Goal: Task Accomplishment & Management: Manage account settings

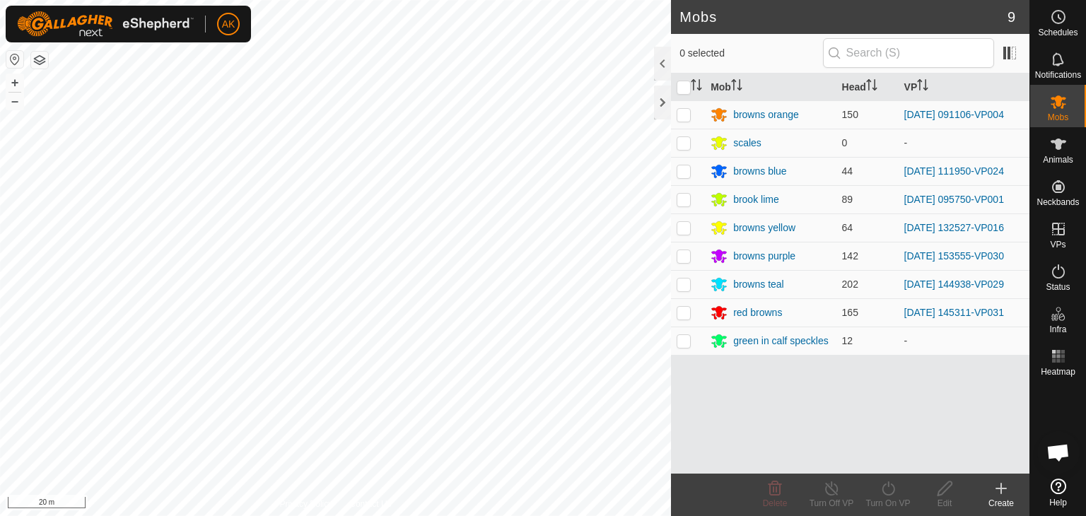
click at [38, 61] on button "button" at bounding box center [39, 60] width 17 height 17
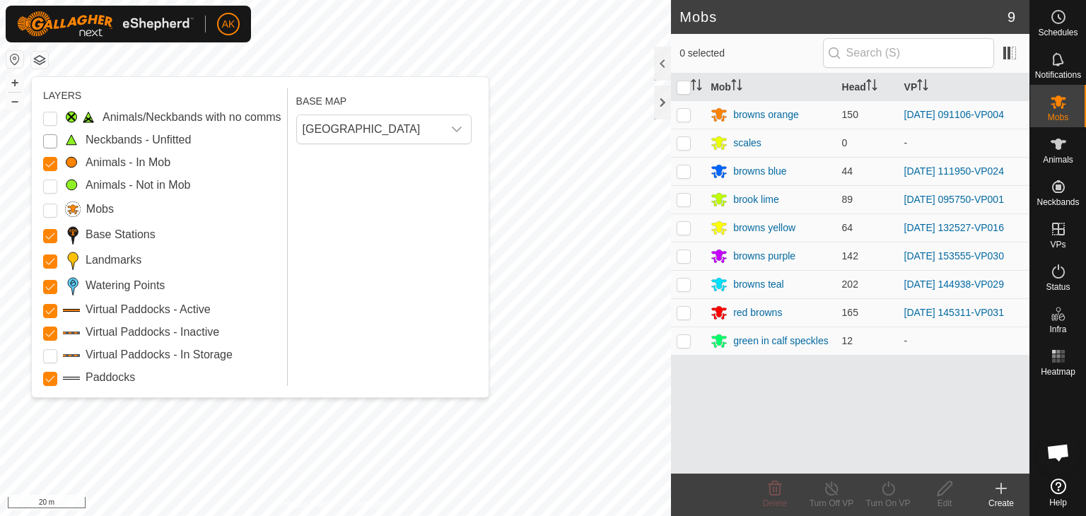
click at [54, 139] on Unfitted "Neckbands - Unfitted" at bounding box center [50, 141] width 14 height 14
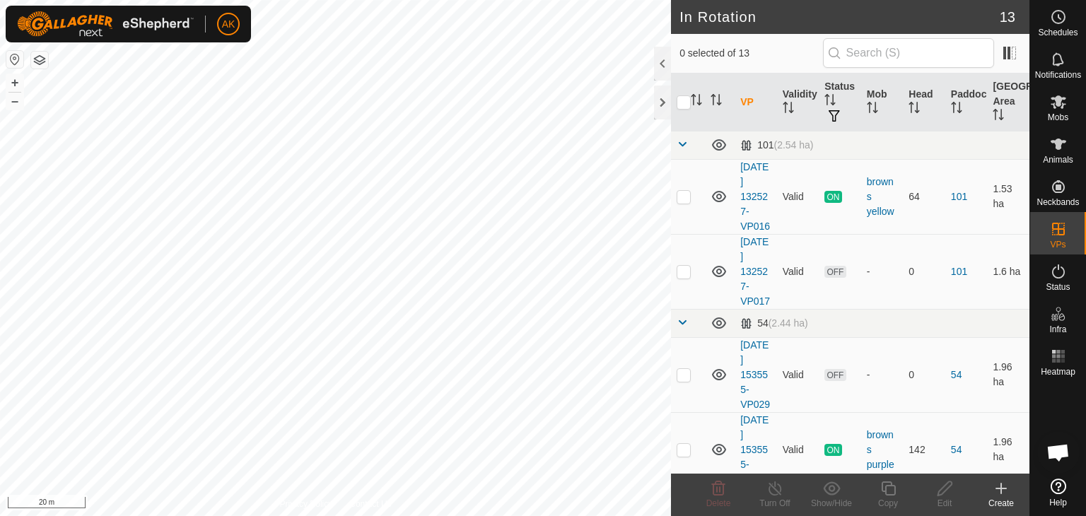
click at [40, 58] on button "button" at bounding box center [39, 60] width 17 height 17
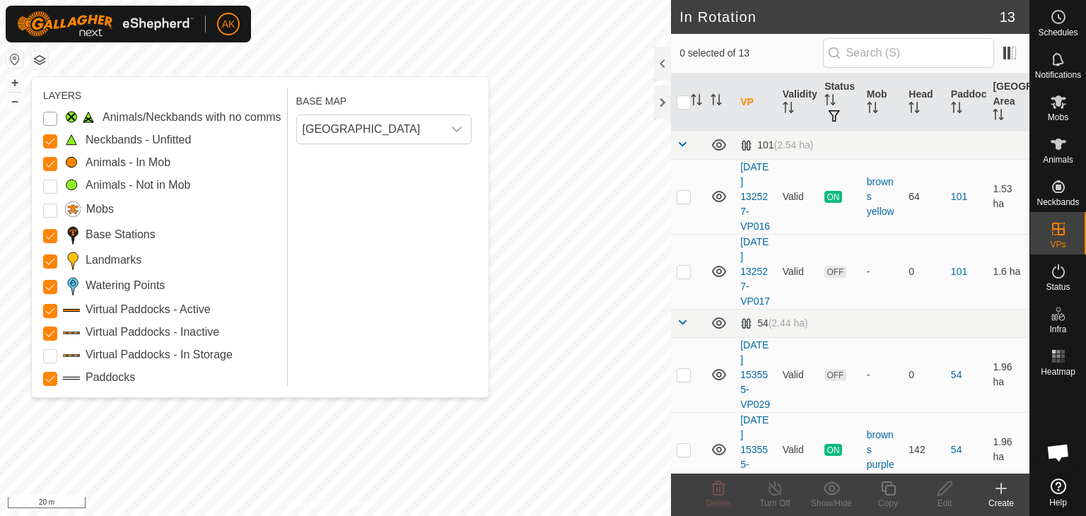
click at [46, 118] on Issue "Animals/Neckbands with no comms" at bounding box center [50, 119] width 14 height 14
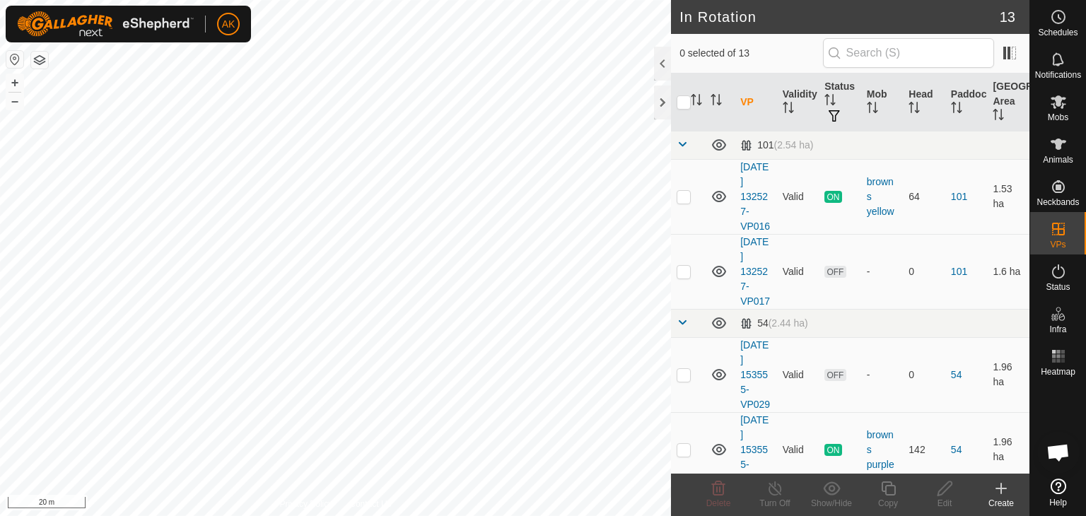
checkbox input "true"
click at [35, 59] on button "button" at bounding box center [39, 60] width 17 height 17
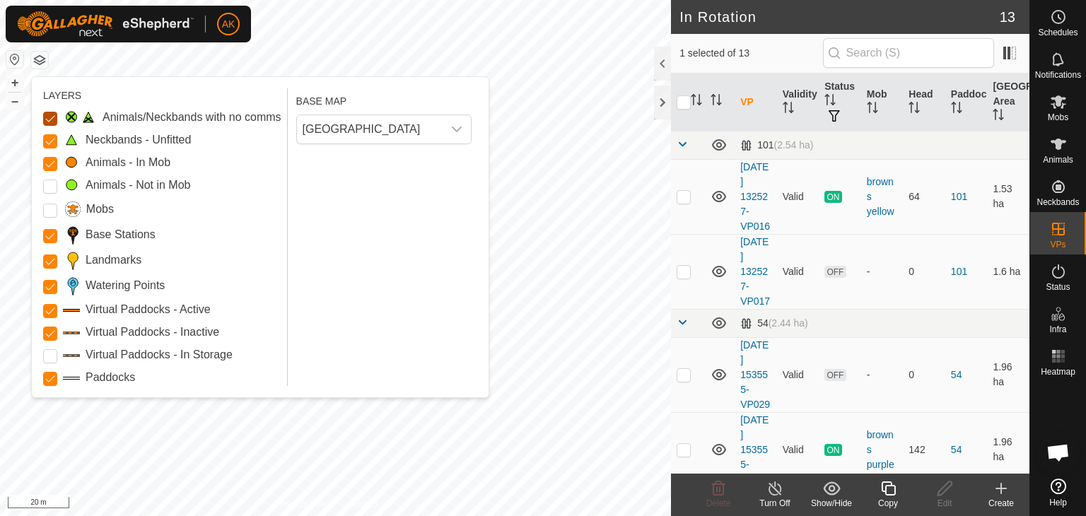
click at [45, 120] on Issue "Animals/Neckbands with no comms" at bounding box center [50, 119] width 14 height 14
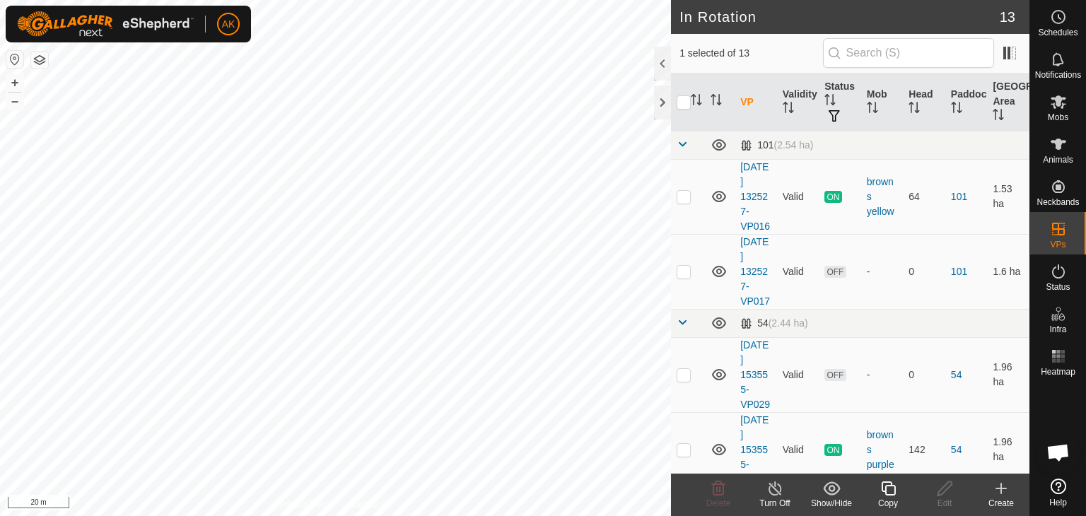
checkbox input "true"
checkbox input "false"
click at [714, 486] on icon at bounding box center [718, 488] width 17 height 17
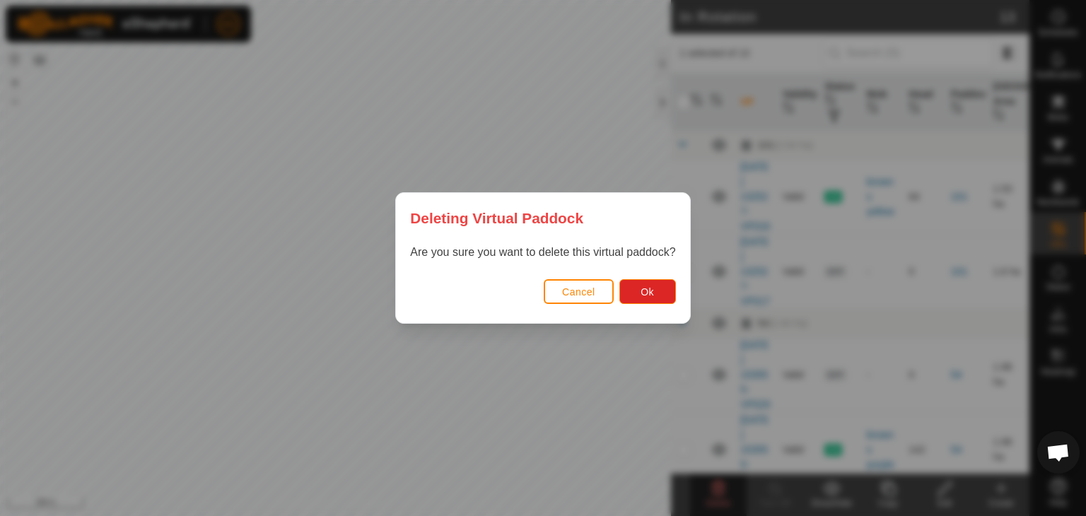
click at [648, 272] on div "Are you sure you want to delete this virtual paddock?" at bounding box center [543, 259] width 294 height 31
click at [648, 296] on span "Ok" at bounding box center [647, 291] width 13 height 11
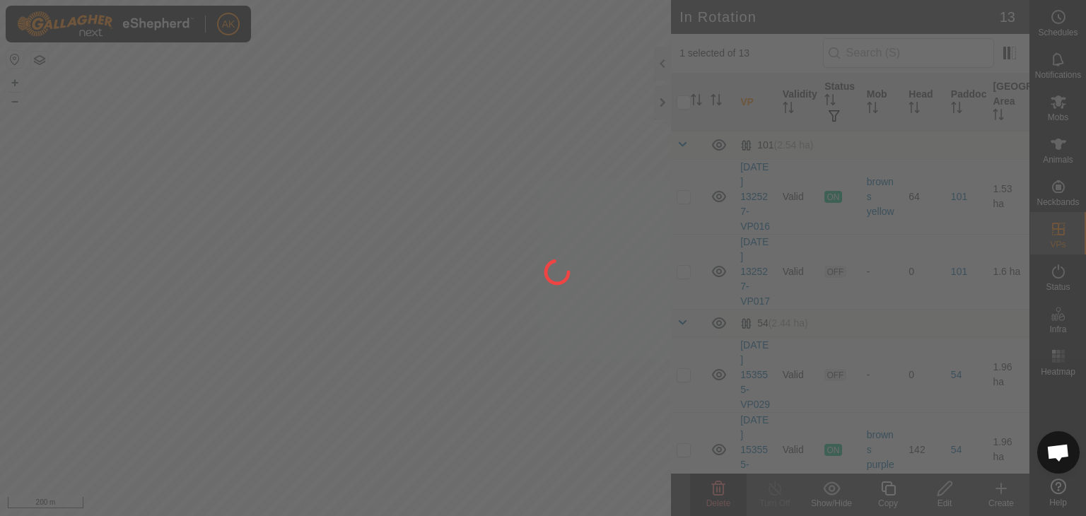
checkbox input "false"
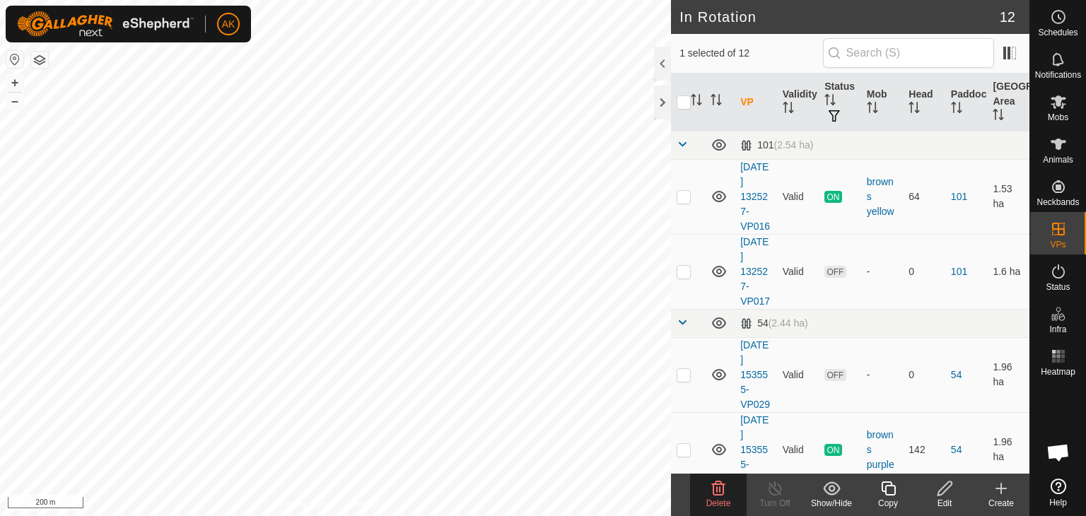
click at [722, 478] on div "Delete" at bounding box center [718, 495] width 57 height 42
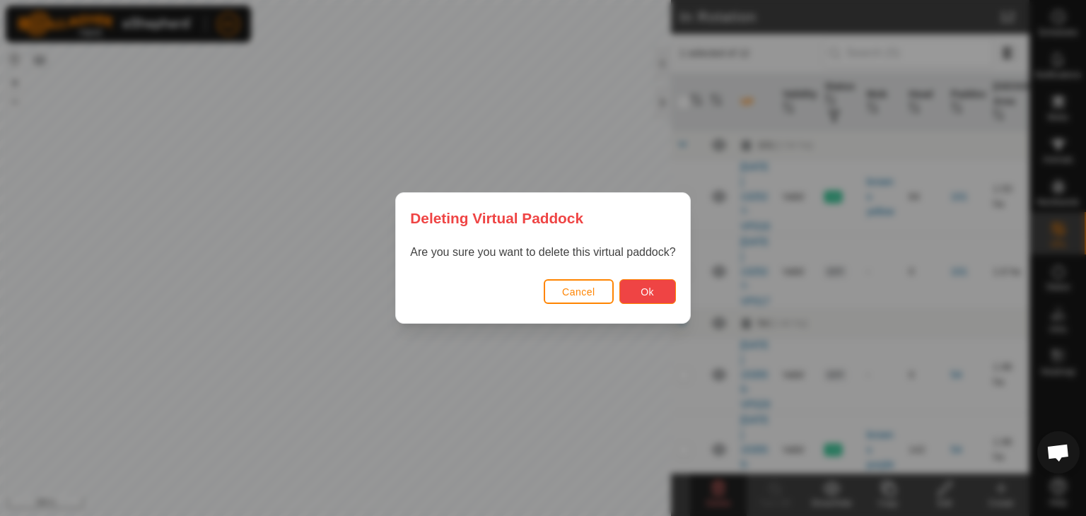
click at [645, 283] on button "Ok" at bounding box center [648, 291] width 57 height 25
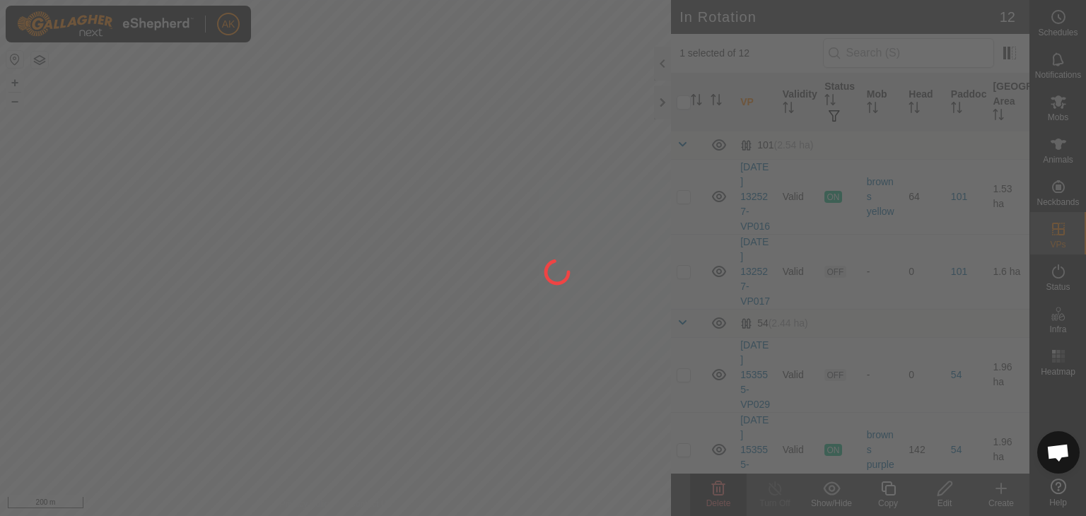
checkbox input "false"
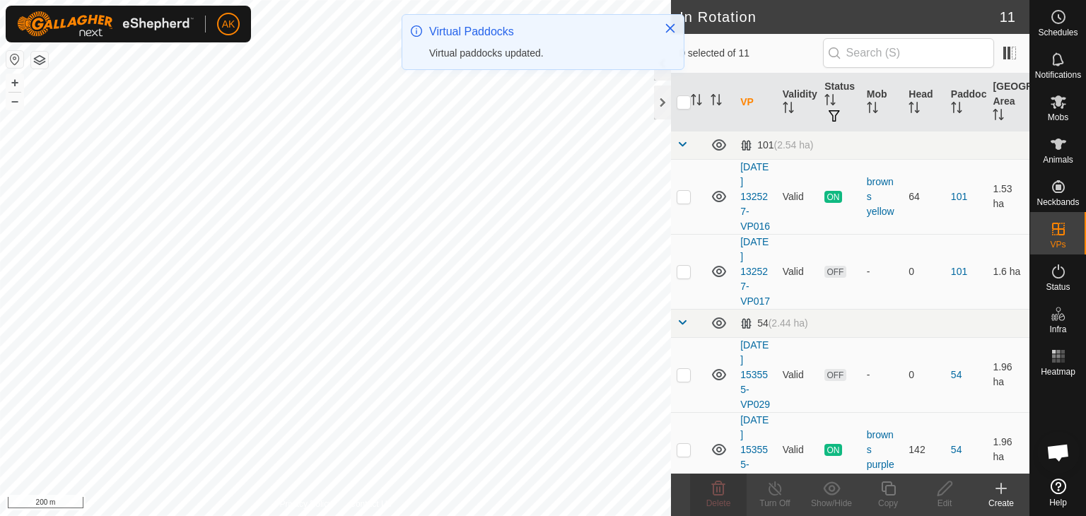
checkbox input "true"
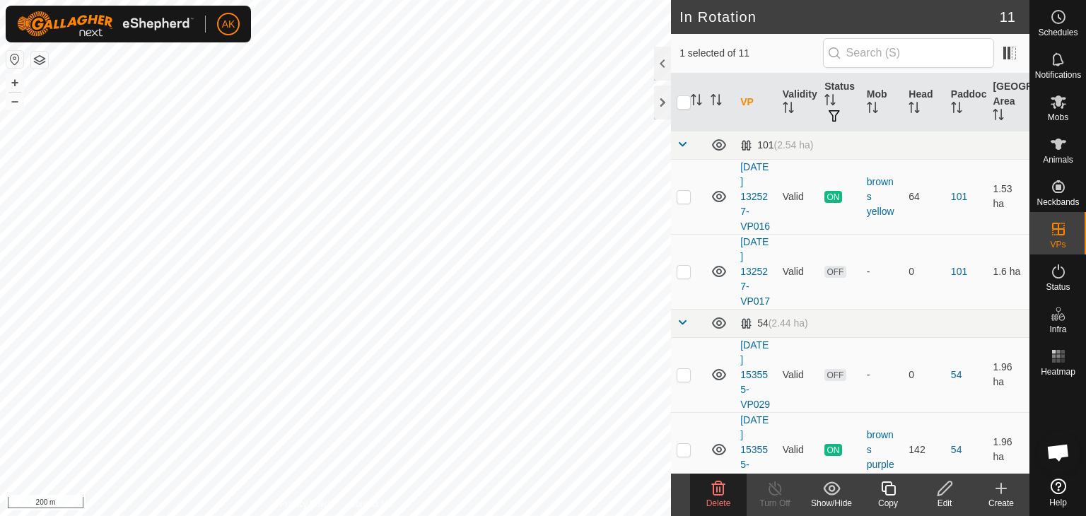
click at [721, 491] on icon at bounding box center [718, 488] width 17 height 17
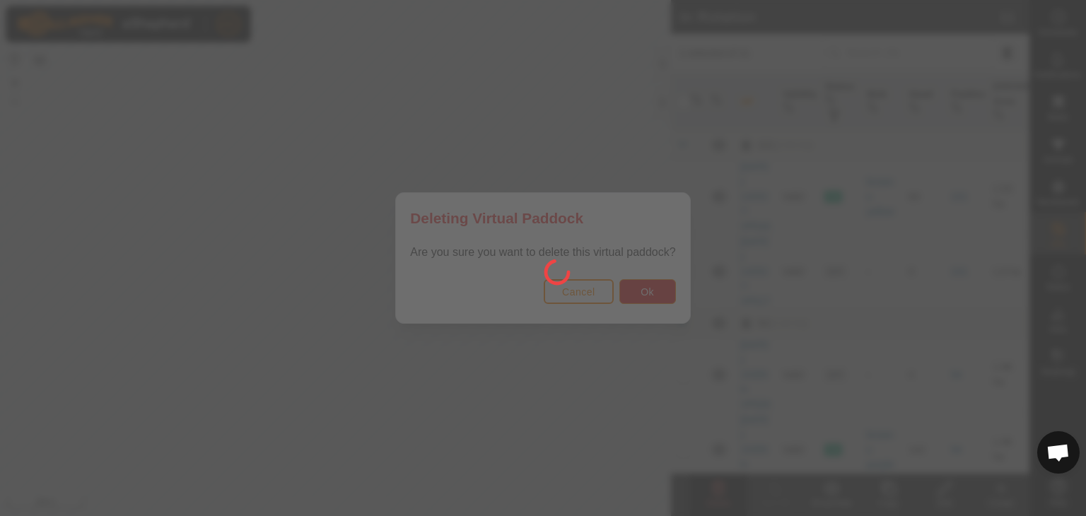
click at [654, 296] on div at bounding box center [543, 258] width 1086 height 516
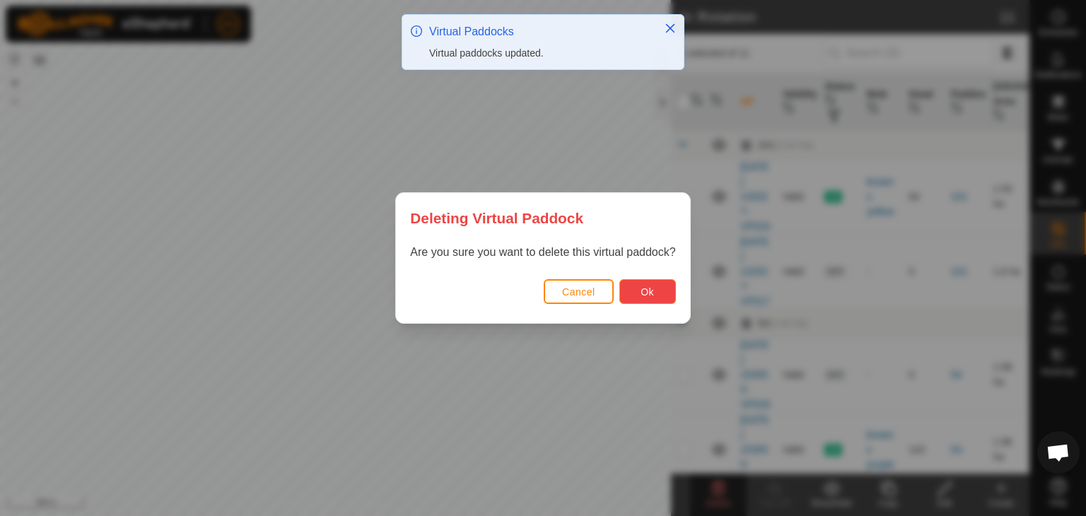
click at [648, 286] on span "Ok" at bounding box center [647, 291] width 13 height 11
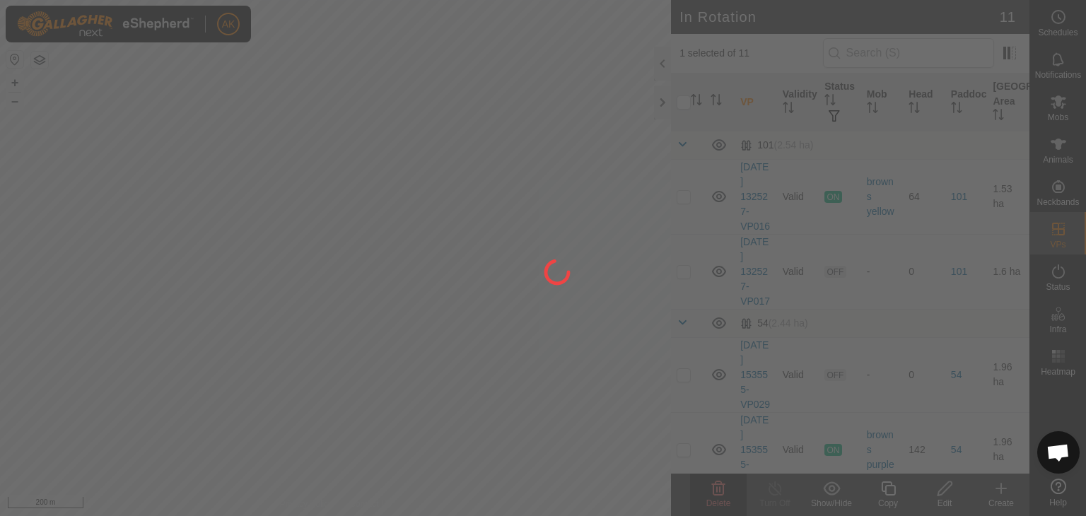
checkbox input "false"
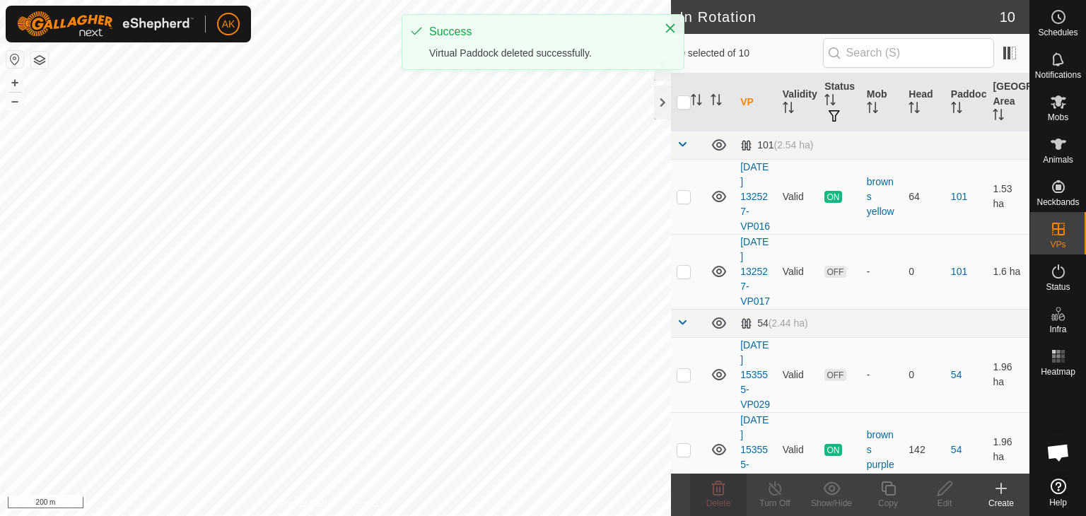
checkbox input "true"
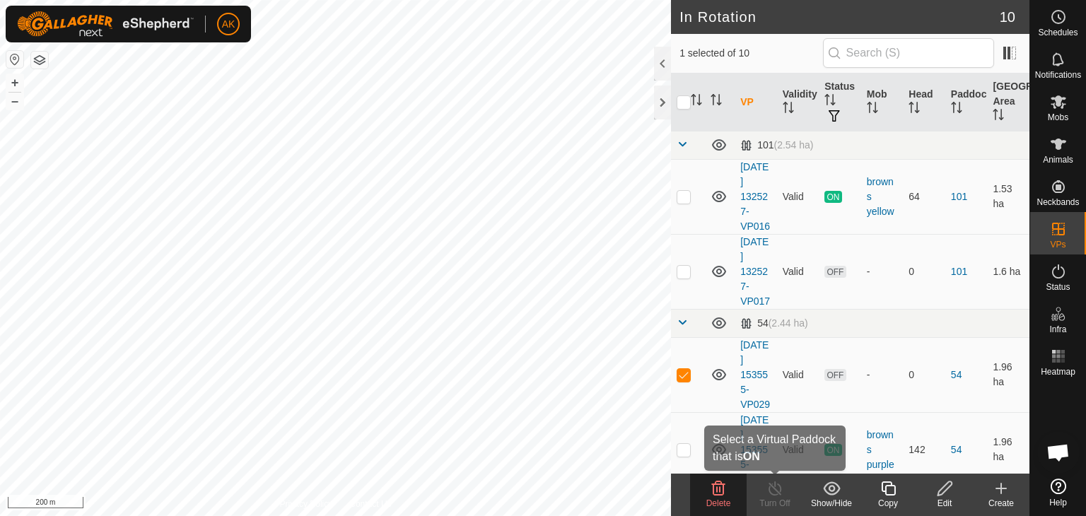
click at [729, 490] on delete-svg-icon at bounding box center [718, 488] width 57 height 17
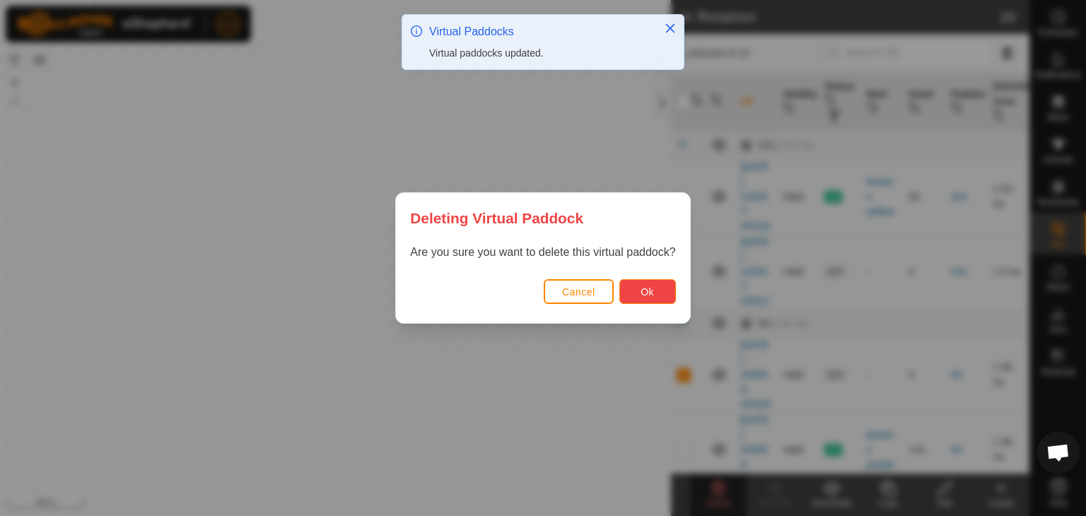
click at [660, 296] on button "Ok" at bounding box center [648, 291] width 57 height 25
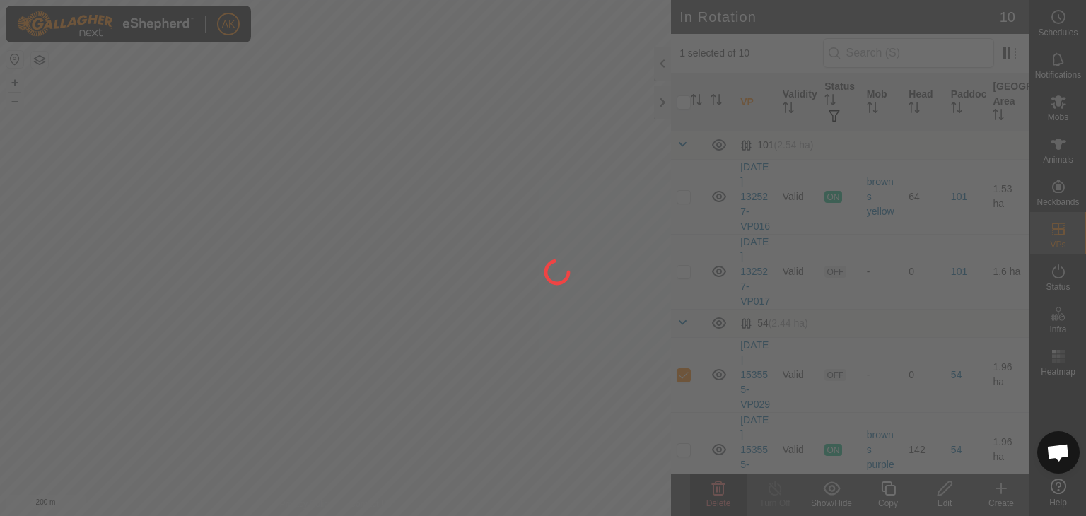
checkbox input "false"
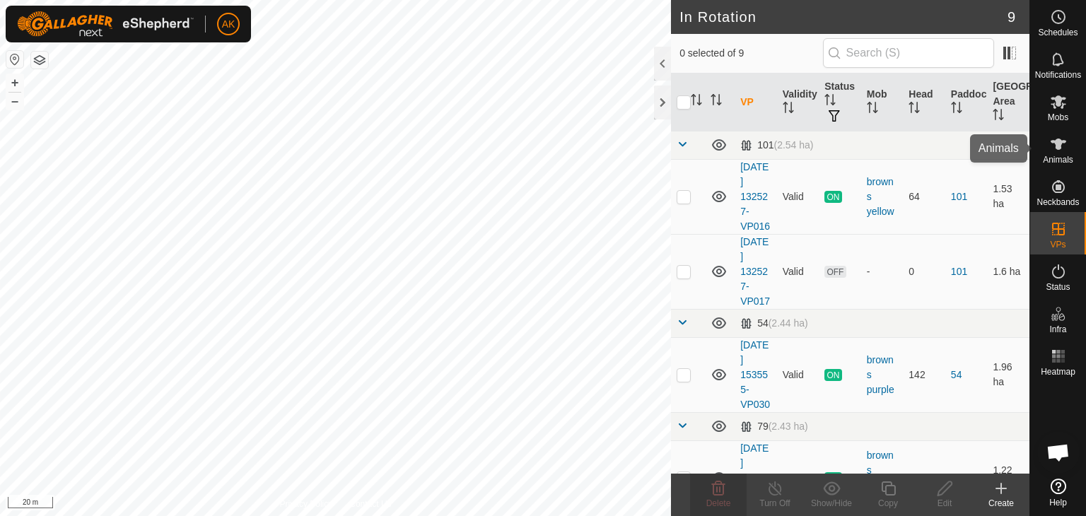
click at [1057, 145] on icon at bounding box center [1059, 144] width 16 height 11
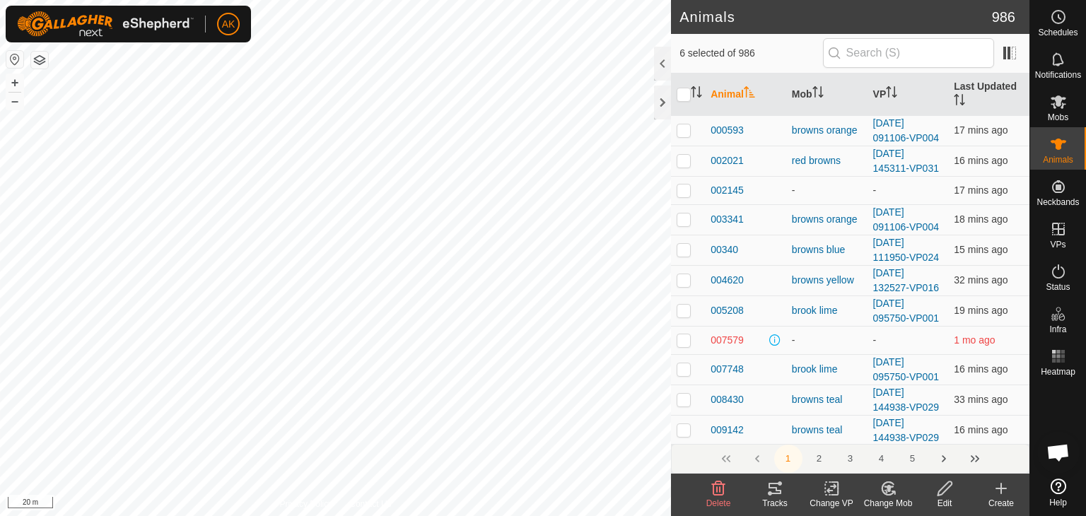
click at [831, 490] on icon at bounding box center [832, 489] width 10 height 9
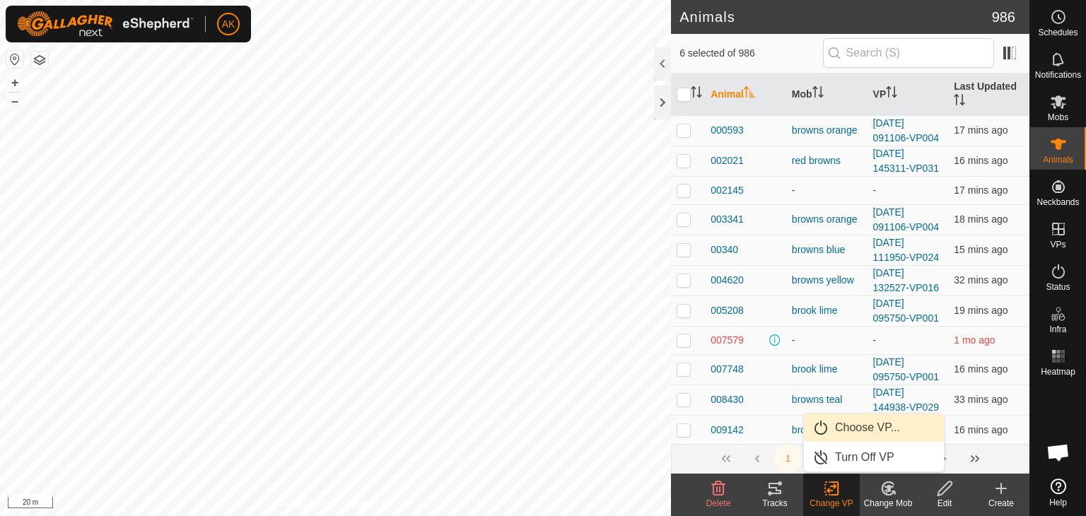
click at [849, 428] on link "Choose VP..." at bounding box center [874, 428] width 140 height 28
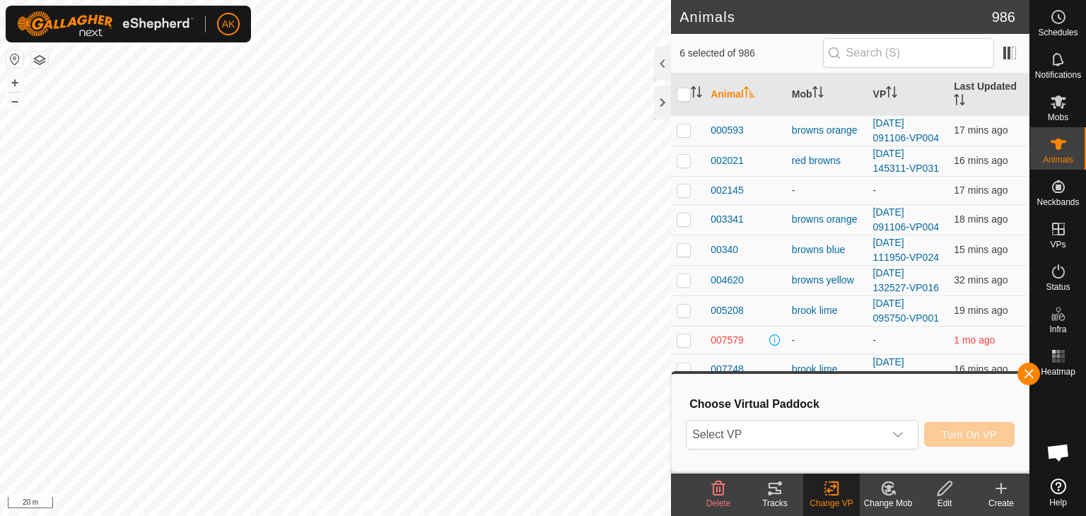
click at [849, 428] on span "Select VP" at bounding box center [785, 435] width 197 height 28
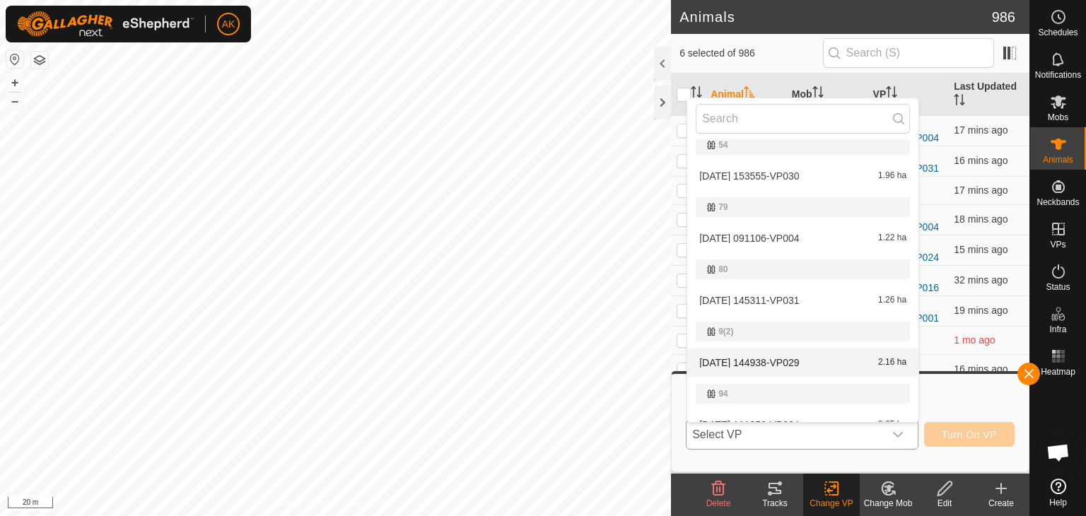
scroll to position [141, 0]
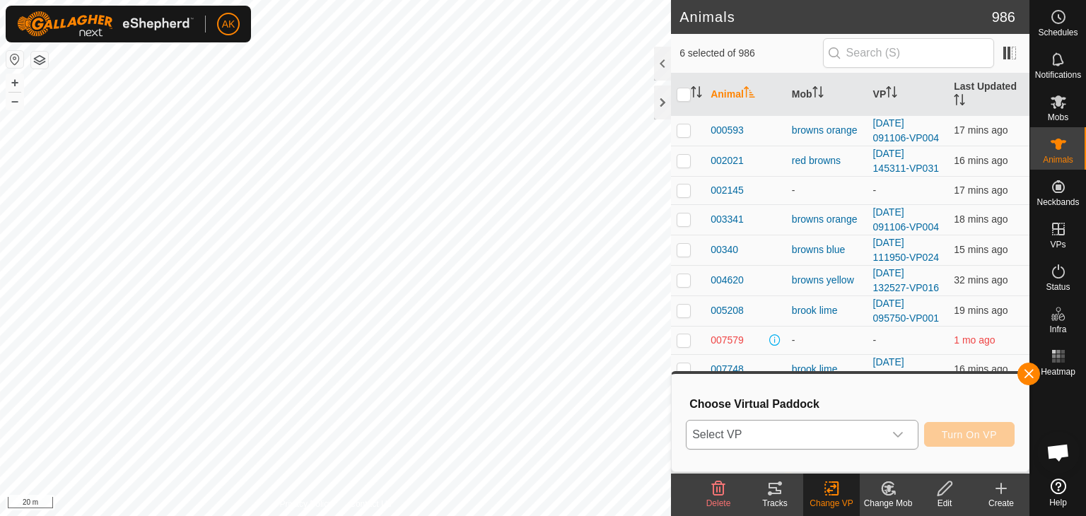
click at [882, 489] on icon at bounding box center [888, 488] width 12 height 13
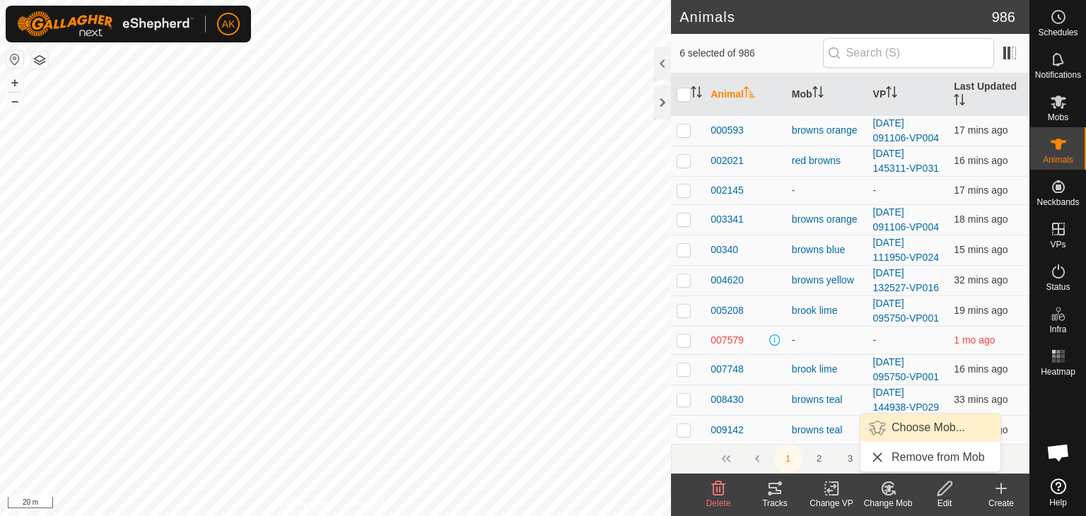
click at [907, 425] on link "Choose Mob..." at bounding box center [931, 428] width 140 height 28
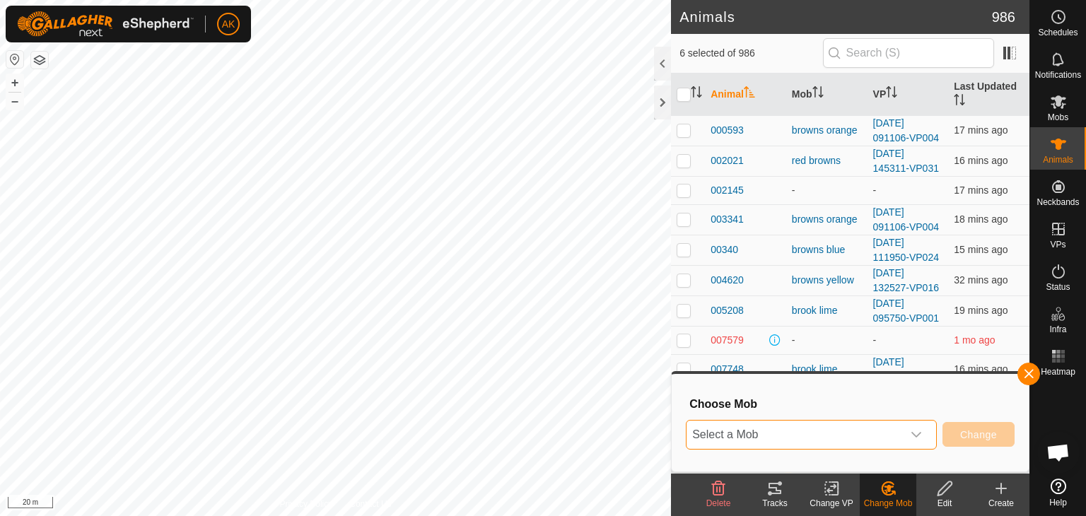
click at [840, 440] on span "Select a Mob" at bounding box center [795, 435] width 216 height 28
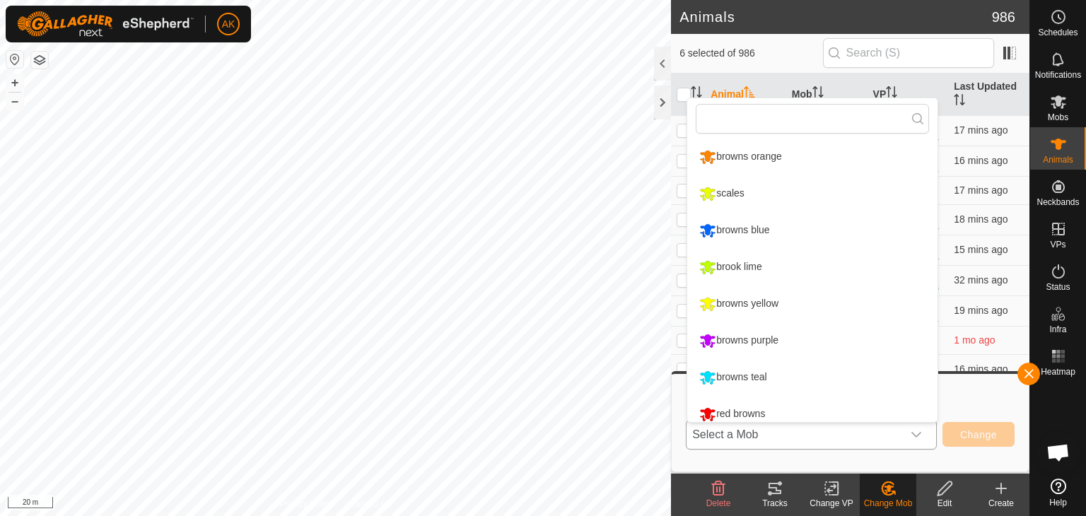
scroll to position [10, 0]
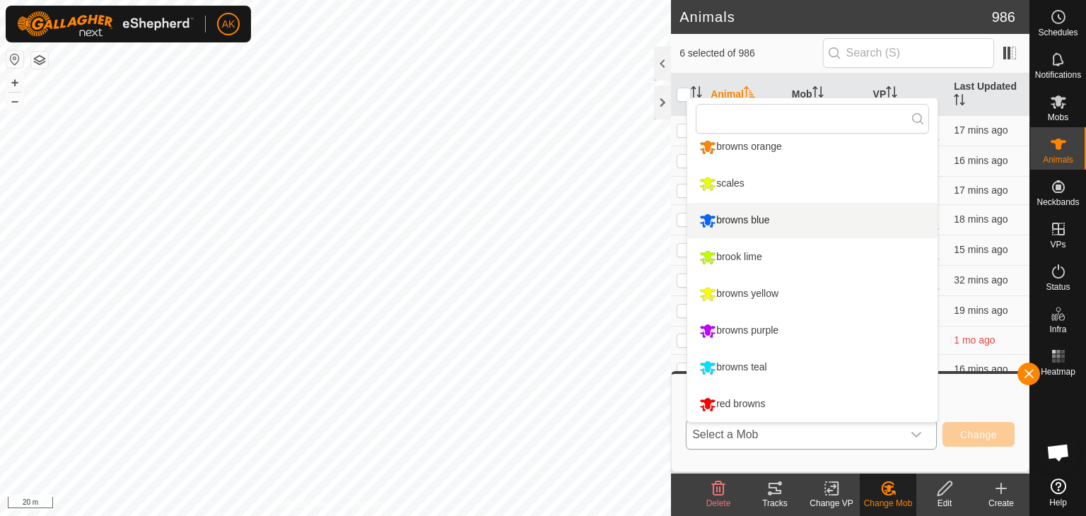
click at [732, 214] on li "browns blue" at bounding box center [813, 220] width 250 height 35
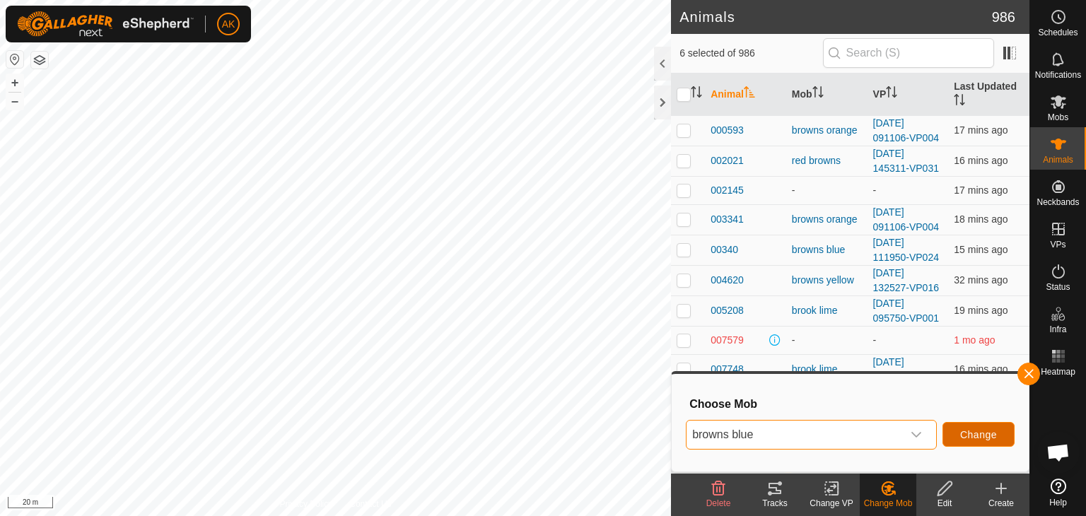
click at [975, 436] on span "Change" at bounding box center [979, 434] width 37 height 11
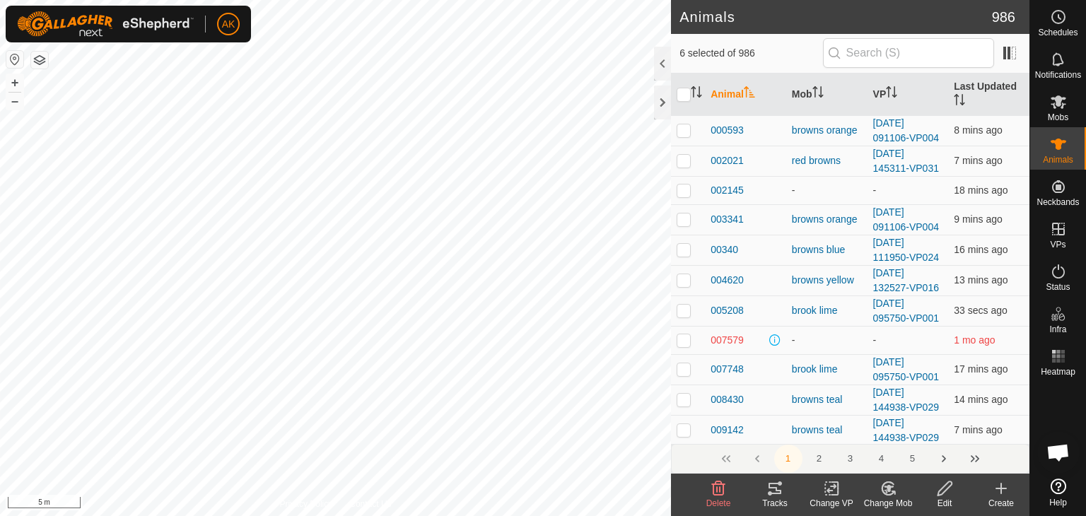
click at [835, 489] on icon at bounding box center [832, 488] width 18 height 17
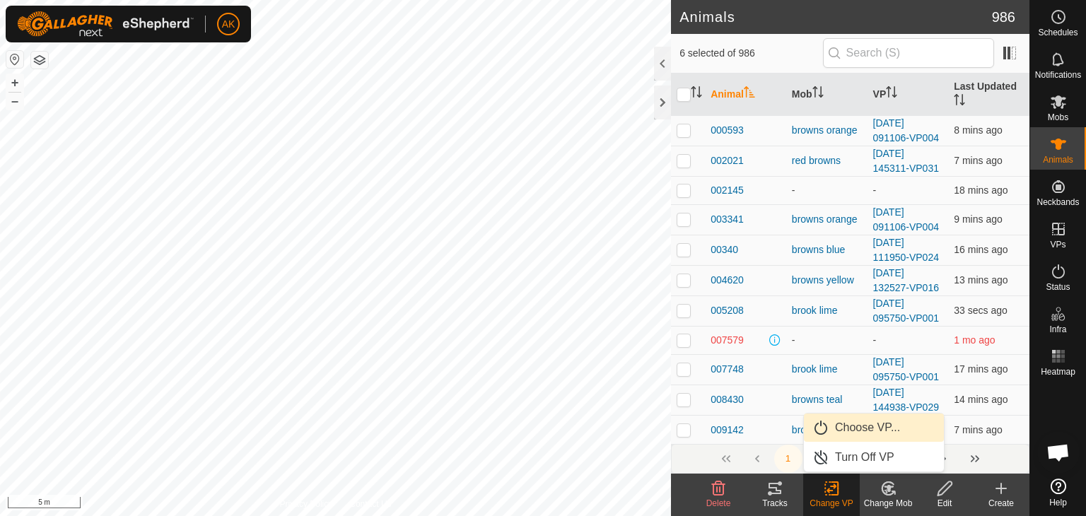
click at [858, 427] on link "Choose VP..." at bounding box center [874, 428] width 140 height 28
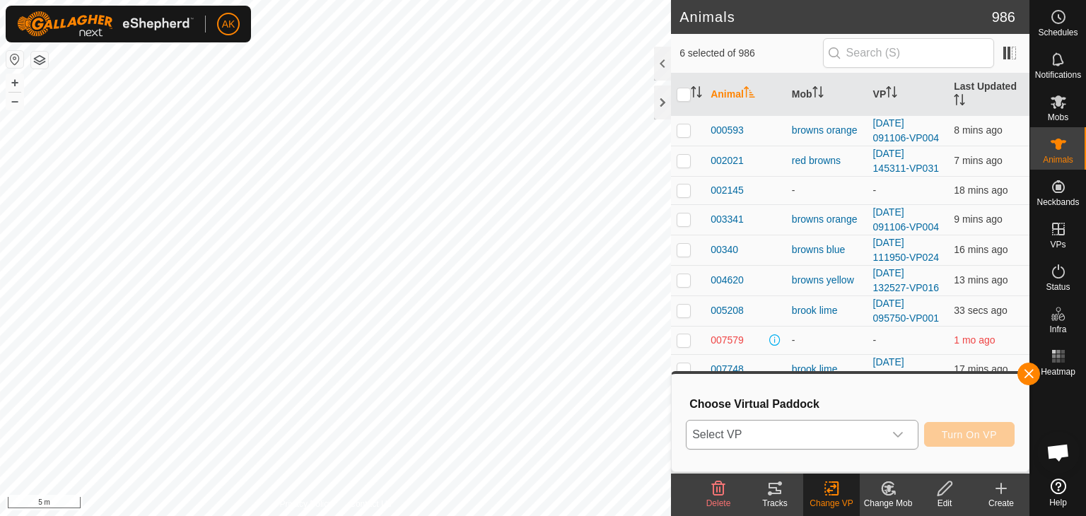
click at [809, 431] on span "Select VP" at bounding box center [785, 435] width 197 height 28
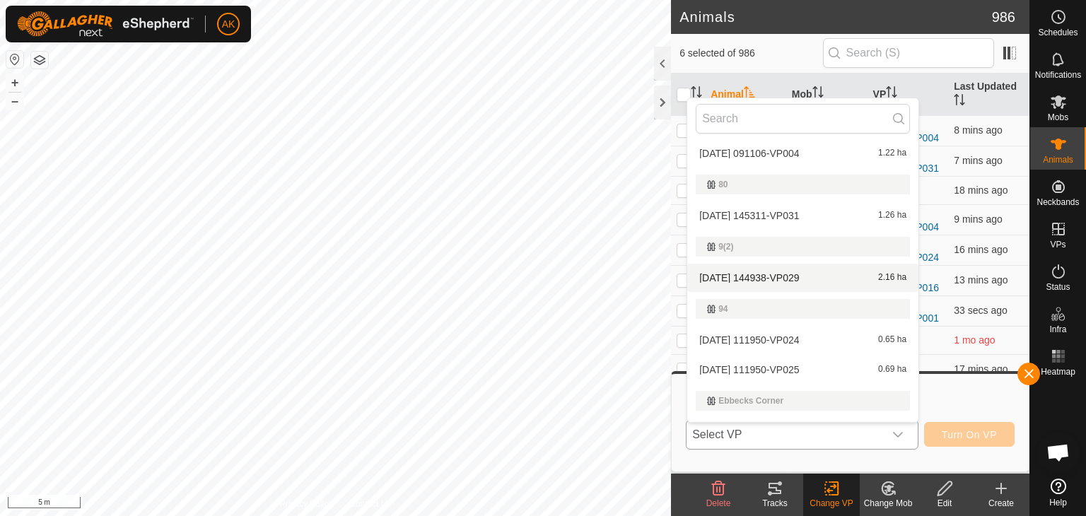
scroll to position [211, 0]
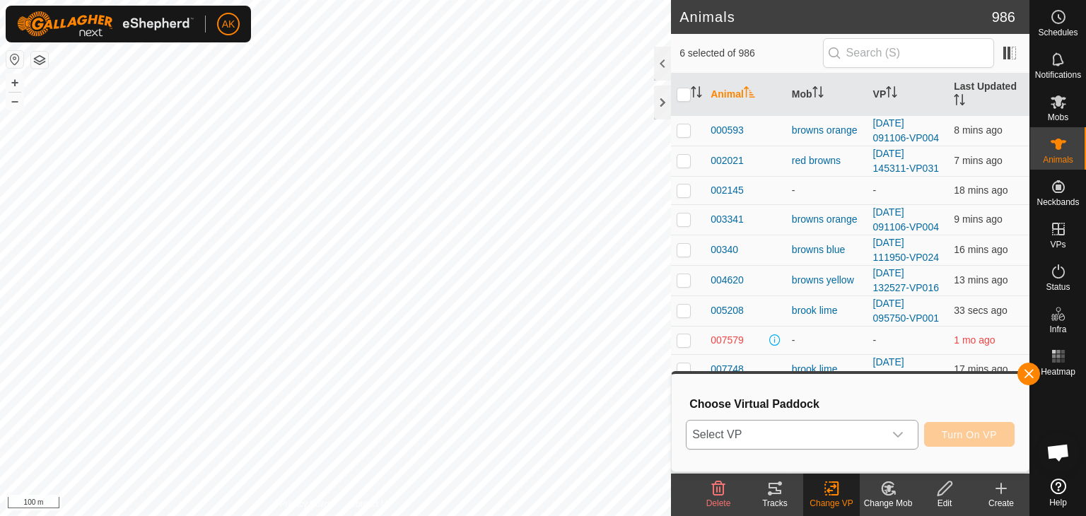
click at [898, 434] on icon "dropdown trigger" at bounding box center [898, 434] width 11 height 11
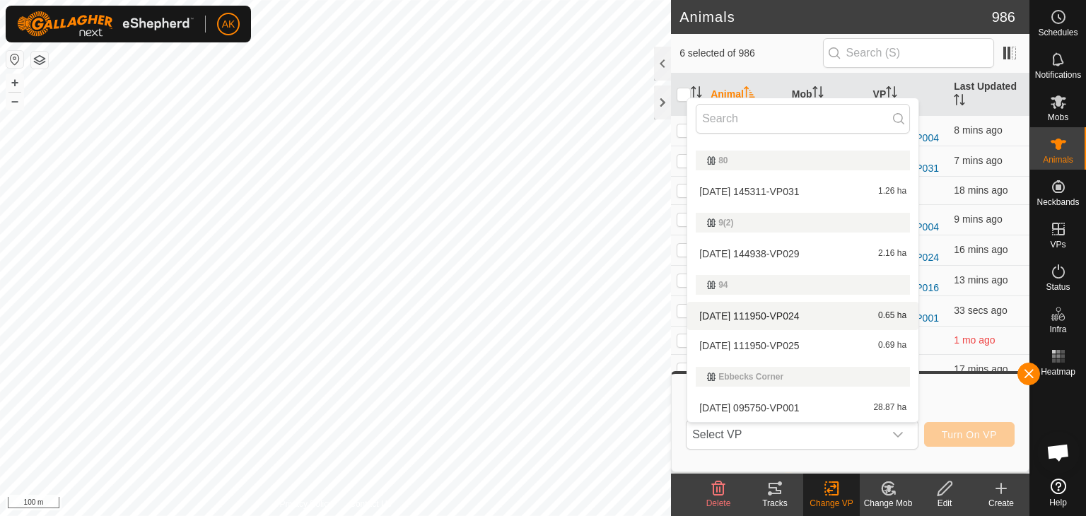
click at [799, 314] on li "[DATE] 111950-VP024 0.65 ha" at bounding box center [803, 316] width 231 height 28
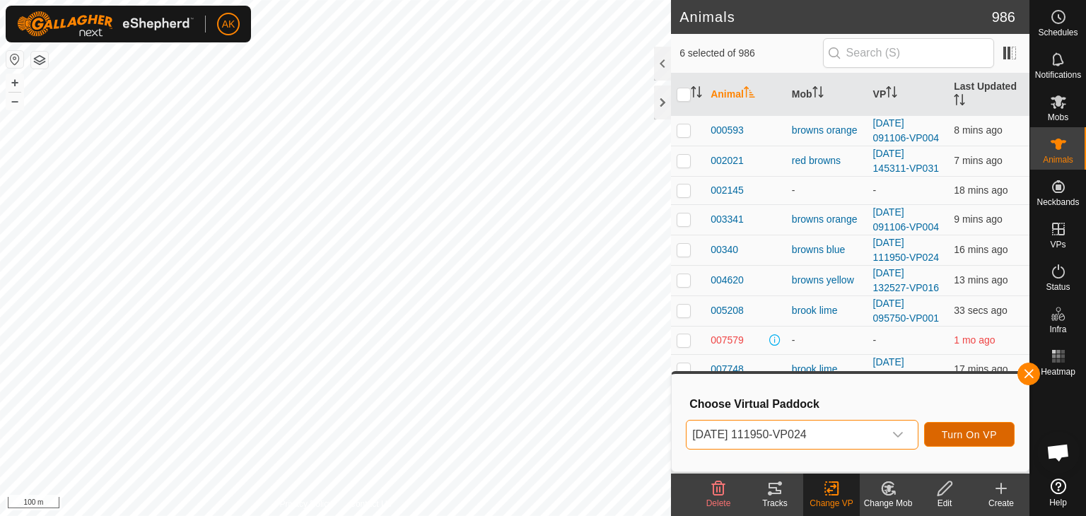
click at [958, 439] on span "Turn On VP" at bounding box center [969, 434] width 55 height 11
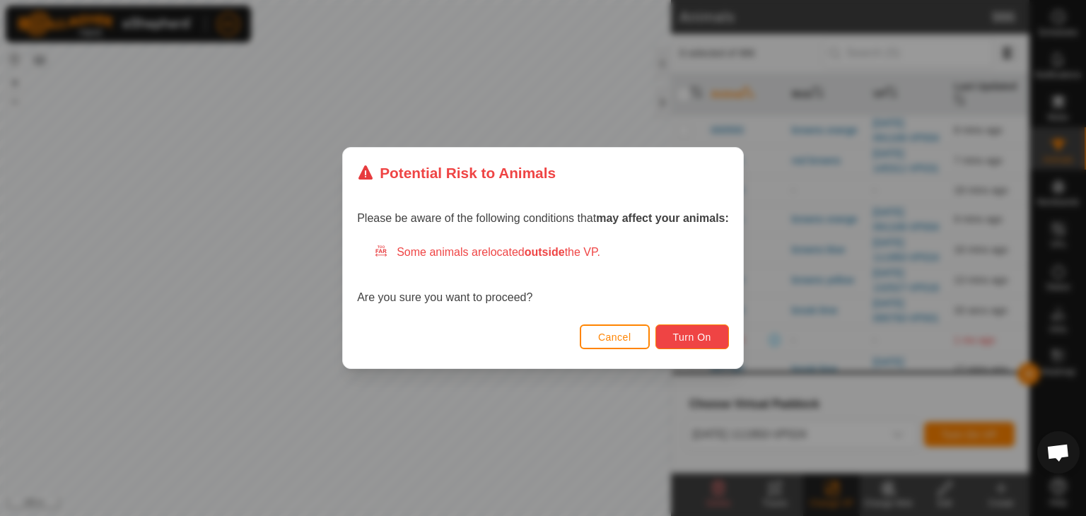
click at [668, 326] on button "Turn On" at bounding box center [693, 337] width 74 height 25
